Goal: Complete application form

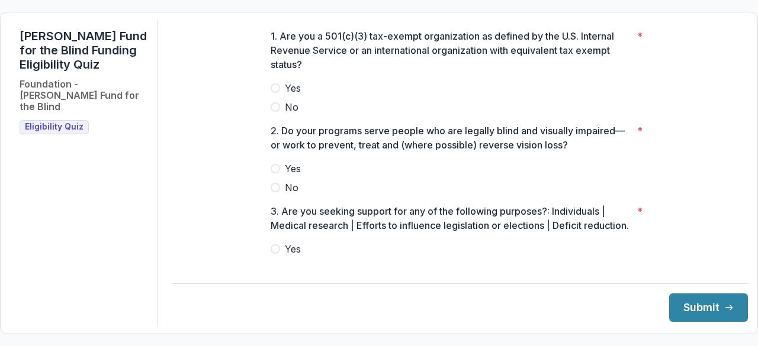
click at [287, 94] on span "Yes" at bounding box center [293, 88] width 16 height 14
click at [280, 175] on label "Yes" at bounding box center [460, 169] width 379 height 14
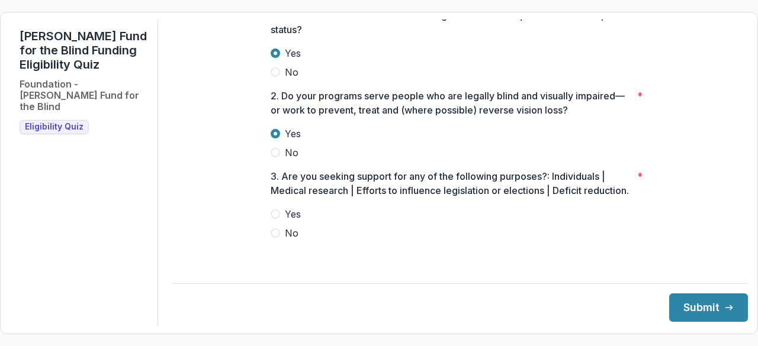
scroll to position [49, 0]
click at [277, 238] on span at bounding box center [275, 233] width 9 height 9
click at [696, 311] on button "Submit" at bounding box center [708, 308] width 79 height 28
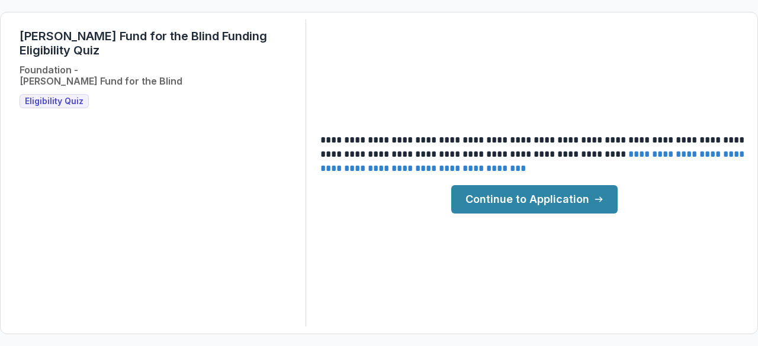
click at [544, 195] on link "Continue to Application" at bounding box center [534, 199] width 166 height 28
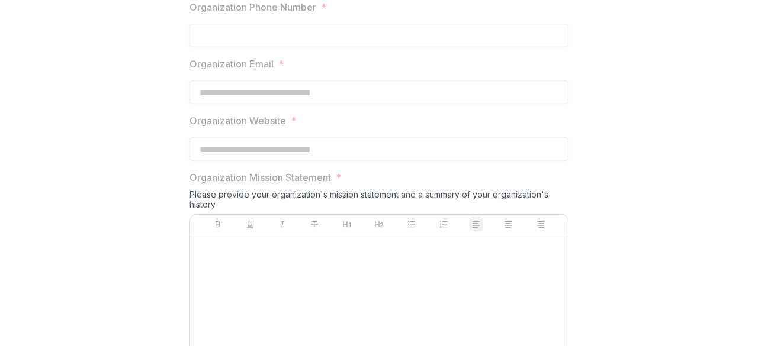
scroll to position [893, 0]
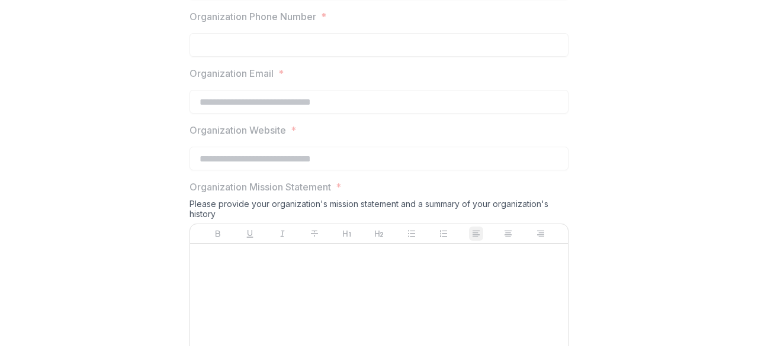
click at [439, 261] on div at bounding box center [379, 338] width 368 height 178
click at [426, 276] on div at bounding box center [379, 338] width 368 height 178
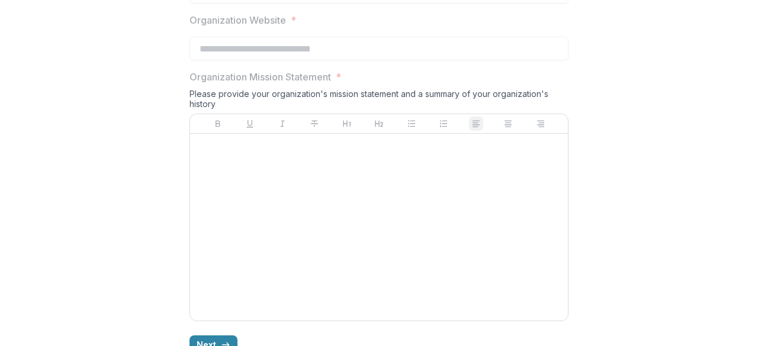
scroll to position [1029, 0]
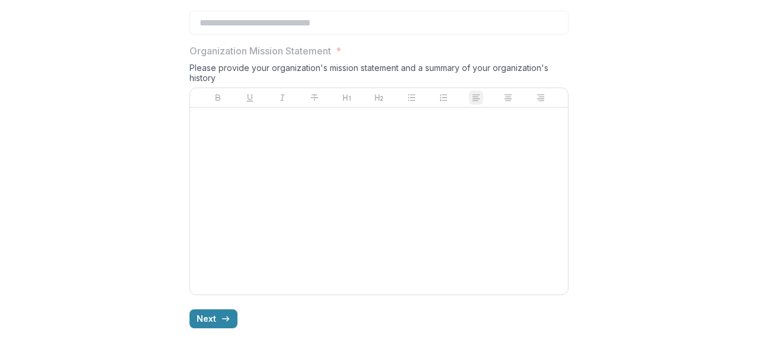
click at [322, 146] on div at bounding box center [379, 202] width 368 height 178
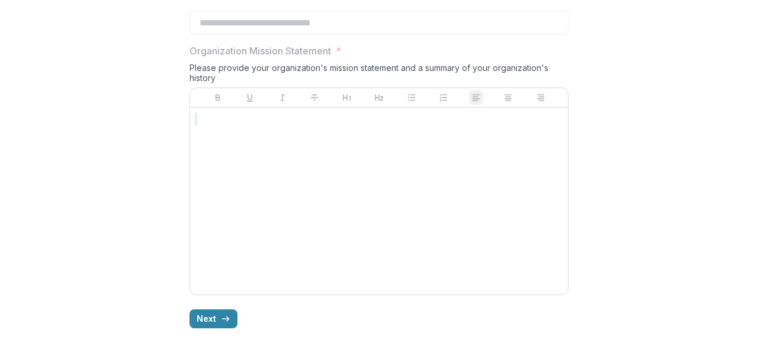
click at [312, 198] on div at bounding box center [379, 202] width 368 height 178
click at [307, 198] on div at bounding box center [379, 202] width 368 height 178
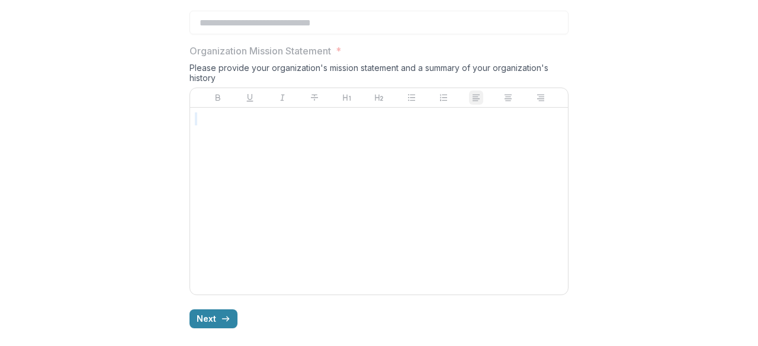
click at [307, 198] on div at bounding box center [379, 202] width 368 height 178
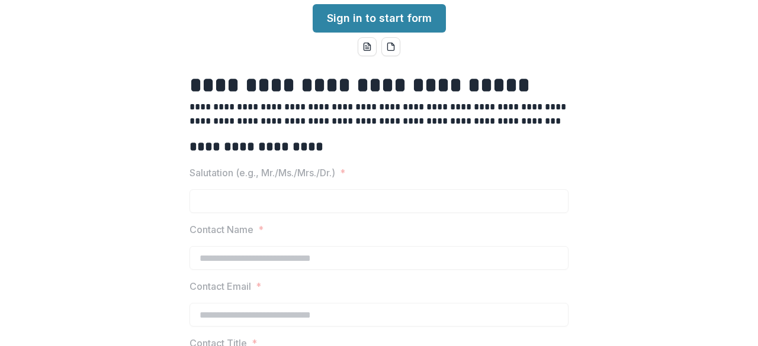
scroll to position [0, 0]
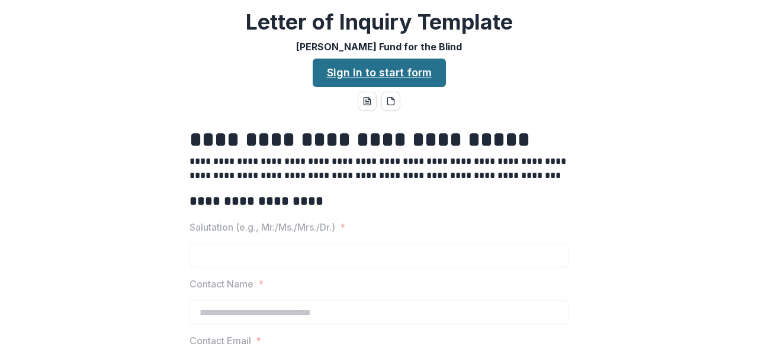
click at [397, 68] on link "Sign in to start form" at bounding box center [379, 73] width 133 height 28
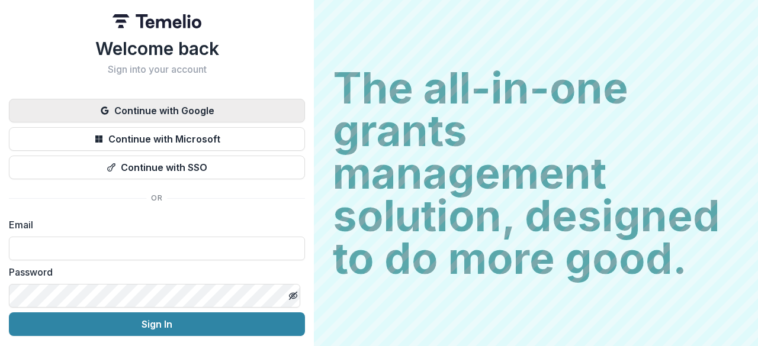
click at [193, 110] on button "Continue with Google" at bounding box center [157, 111] width 296 height 24
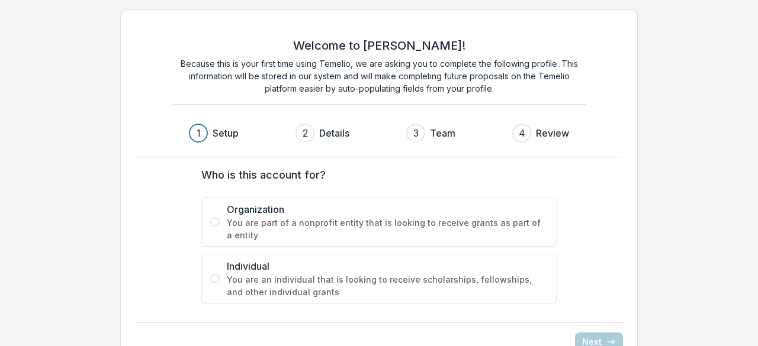
click at [217, 218] on span at bounding box center [214, 221] width 9 height 9
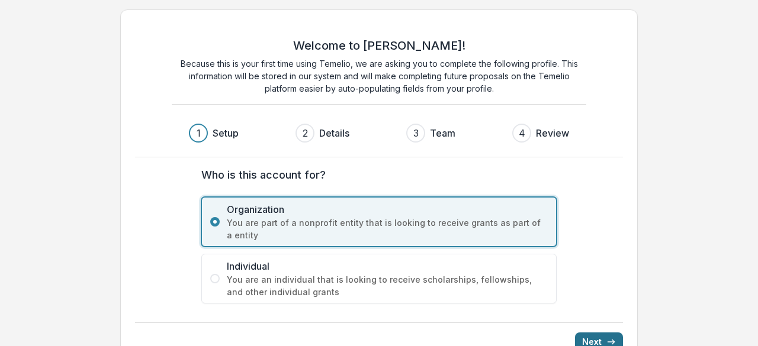
click at [605, 341] on button "Next" at bounding box center [599, 342] width 48 height 19
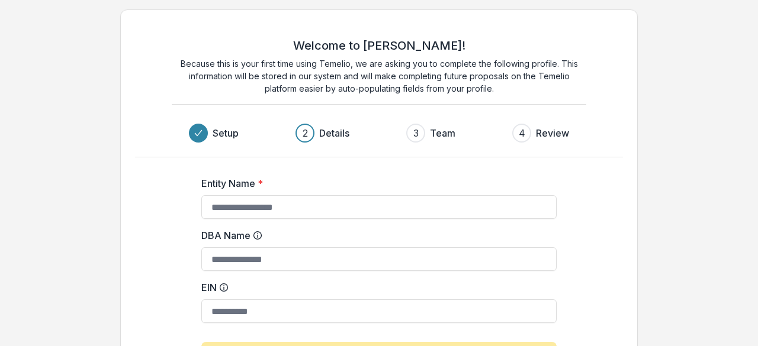
click at [724, 175] on div "Welcome to [PERSON_NAME]! Because this is your first time using Temelio, we are…" at bounding box center [379, 228] width 758 height 456
click at [353, 208] on input "Entity Name *" at bounding box center [378, 207] width 355 height 24
type input "**********"
click at [691, 187] on div "**********" at bounding box center [379, 228] width 758 height 456
click at [428, 132] on div "3 Team" at bounding box center [435, 133] width 59 height 19
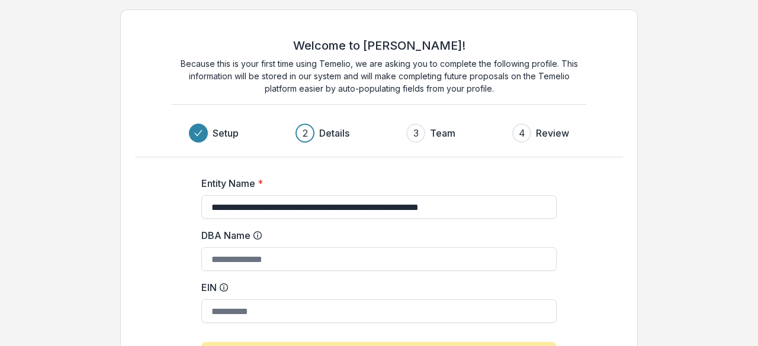
click at [303, 132] on div "2" at bounding box center [305, 133] width 5 height 14
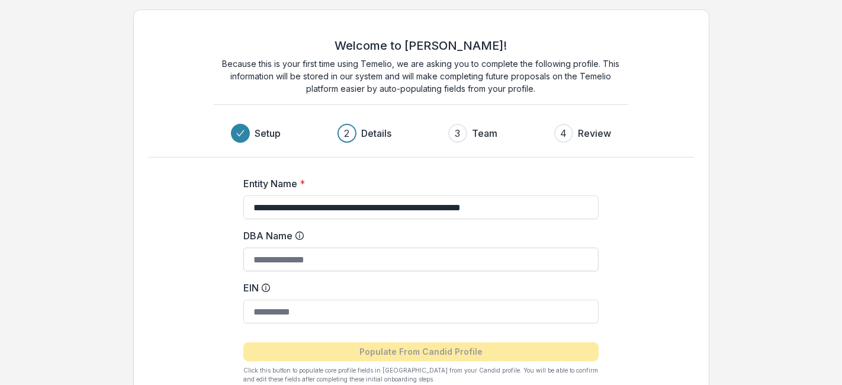
drag, startPoint x: 547, startPoint y: 2, endPoint x: 482, endPoint y: 249, distance: 256.0
click at [482, 249] on input "DBA Name" at bounding box center [420, 260] width 355 height 24
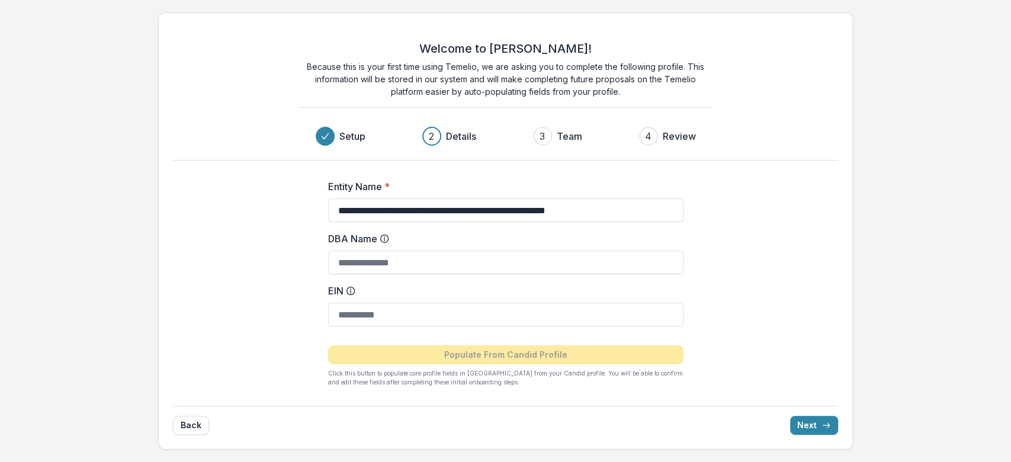
drag, startPoint x: 805, startPoint y: 2, endPoint x: 711, endPoint y: 383, distance: 392.4
click at [711, 346] on div "**********" at bounding box center [506, 278] width 474 height 236
click at [757, 346] on button "Next" at bounding box center [814, 425] width 48 height 19
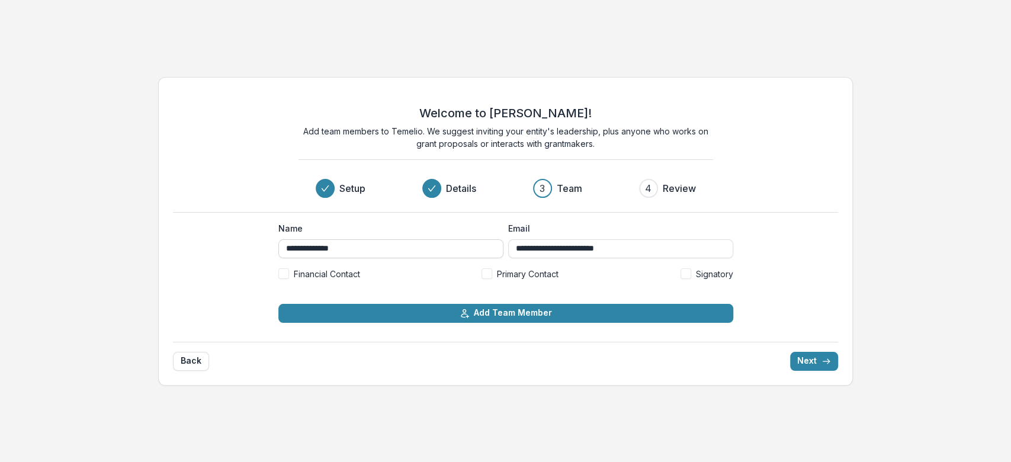
click at [293, 249] on input "**********" at bounding box center [390, 248] width 225 height 19
click at [304, 263] on div "**********" at bounding box center [505, 256] width 455 height 68
click at [304, 269] on span "Financial Contact" at bounding box center [327, 274] width 66 height 12
click at [757, 346] on button "Next" at bounding box center [814, 361] width 48 height 19
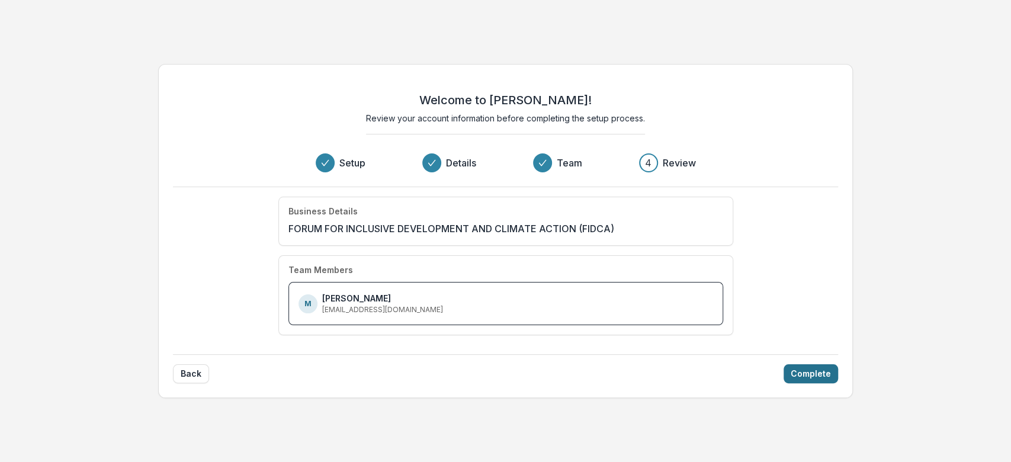
click at [757, 346] on div "Back Complete" at bounding box center [505, 368] width 665 height 29
click at [757, 346] on button "Complete" at bounding box center [811, 373] width 54 height 19
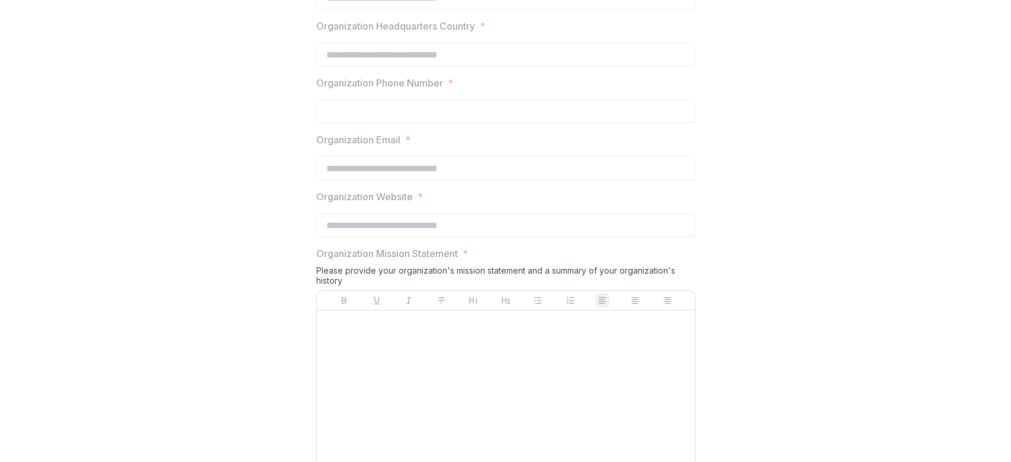
scroll to position [938, 0]
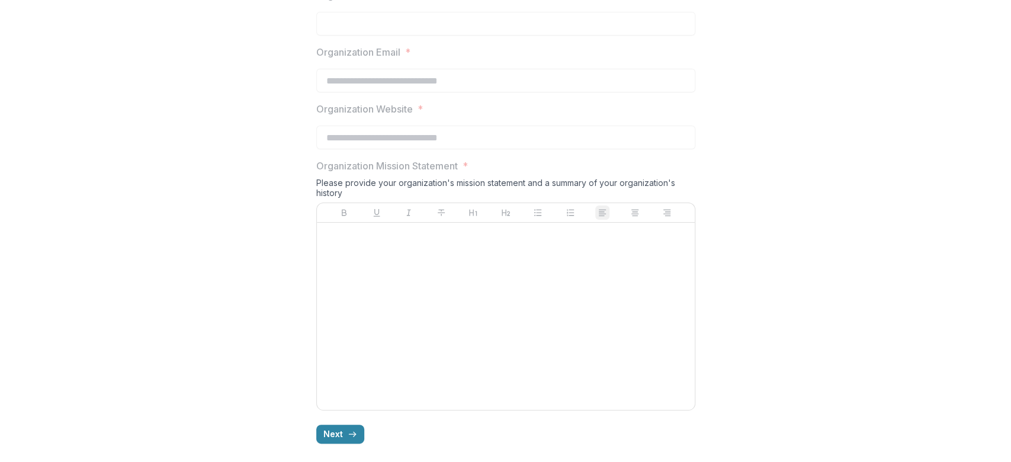
click at [516, 306] on div at bounding box center [506, 316] width 368 height 178
click at [522, 287] on div at bounding box center [506, 316] width 368 height 178
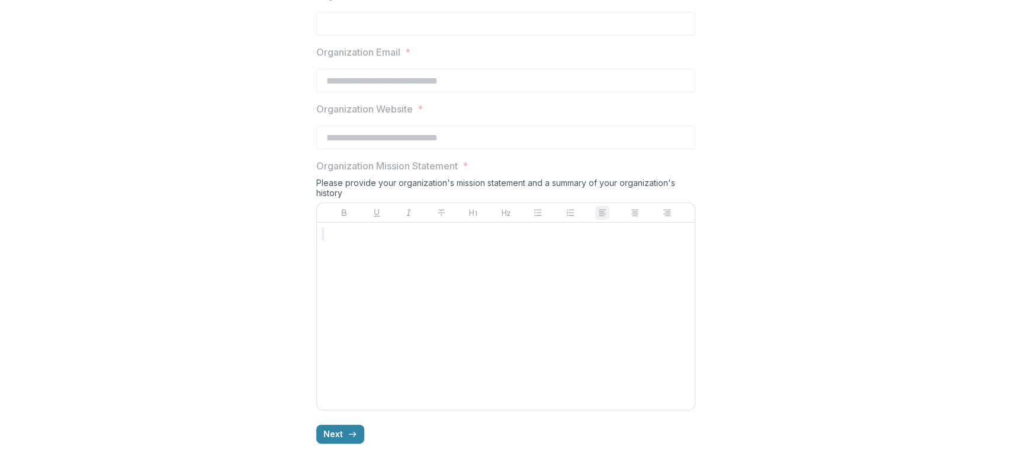
click at [522, 287] on div at bounding box center [506, 316] width 368 height 178
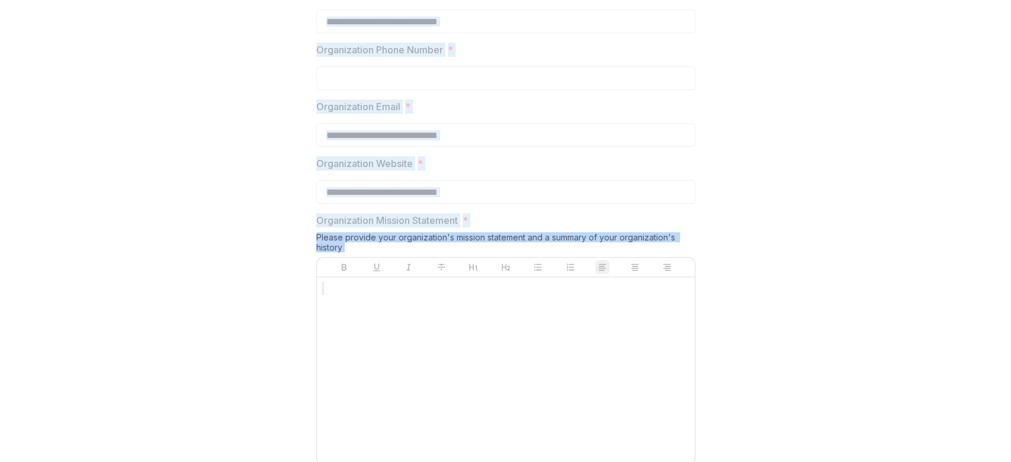
copy body "**********"
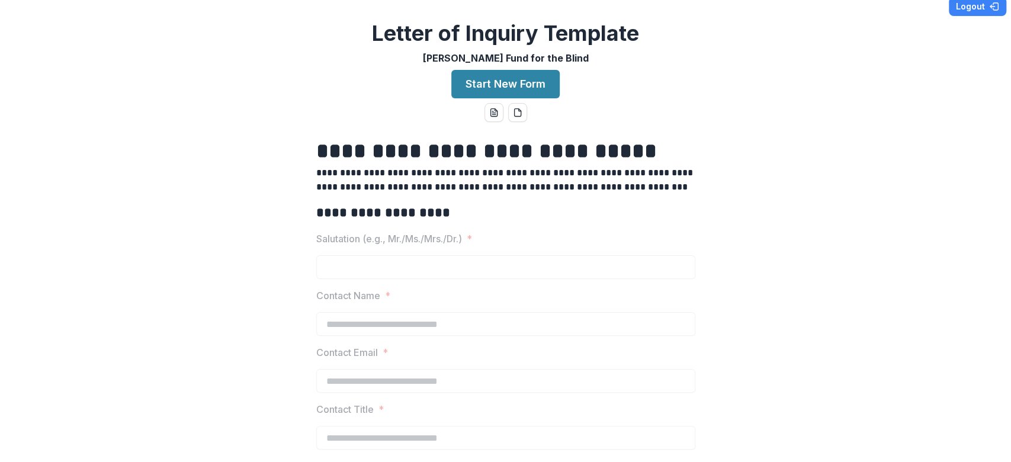
scroll to position [0, 0]
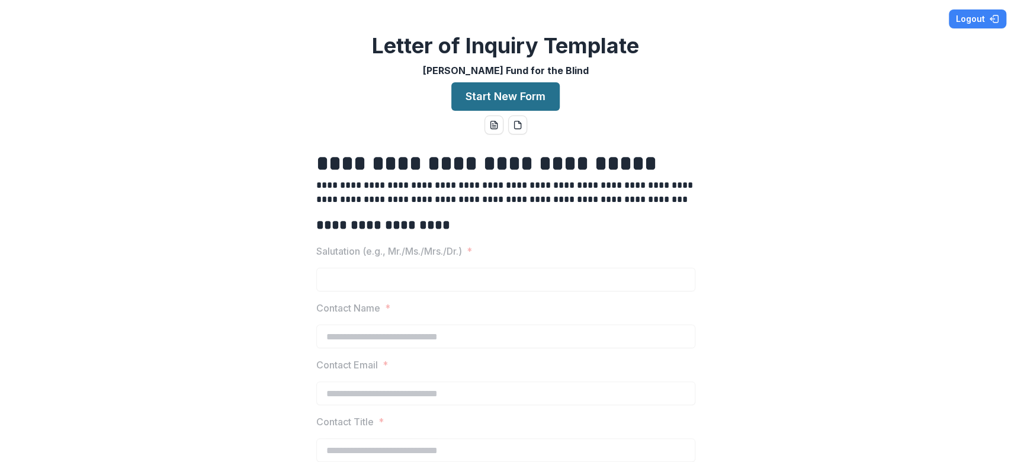
click at [502, 97] on button "Start New Form" at bounding box center [505, 96] width 108 height 28
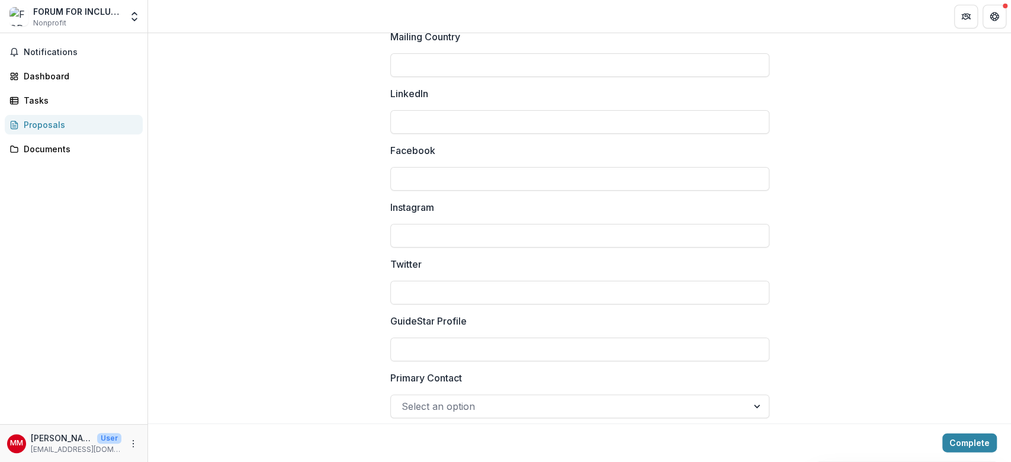
scroll to position [1625, 0]
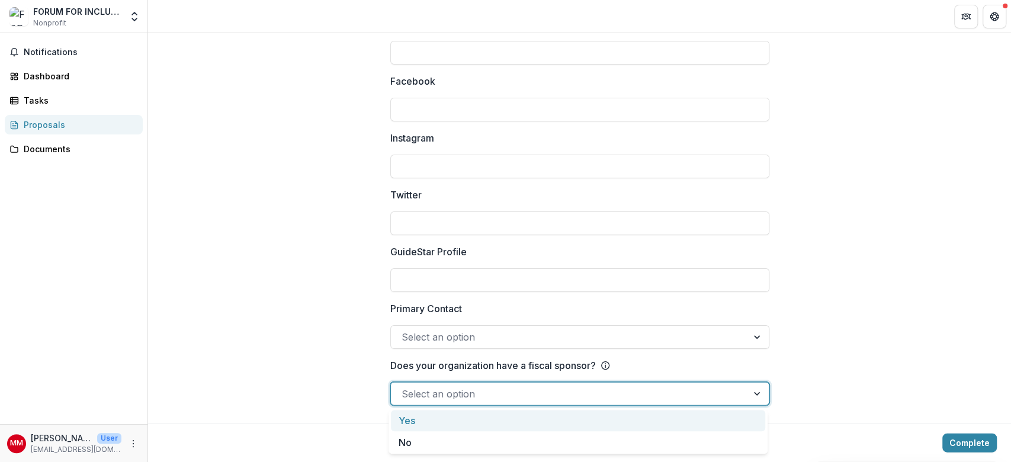
click at [728, 346] on div at bounding box center [569, 394] width 335 height 17
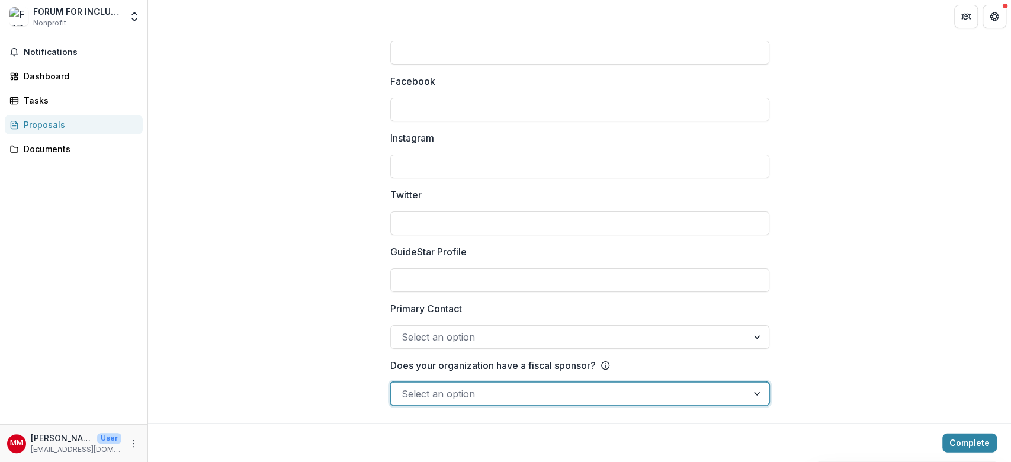
click at [728, 346] on div at bounding box center [569, 394] width 335 height 17
